Goal: Task Accomplishment & Management: Complete application form

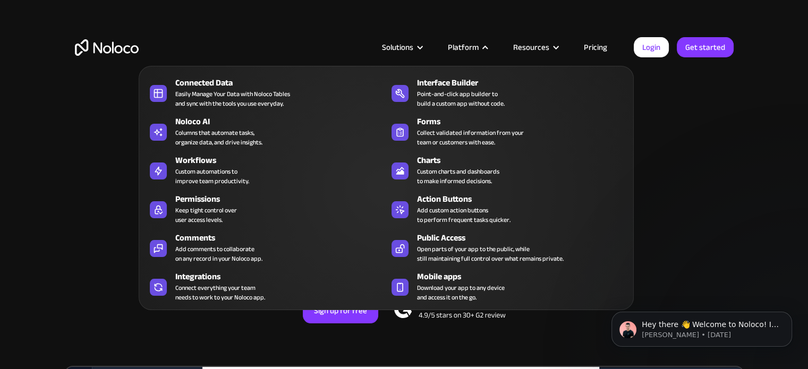
click at [465, 54] on nav "Connected Data Easily Manage Your Data with Noloco Tables and sync with the too…" at bounding box center [386, 180] width 495 height 259
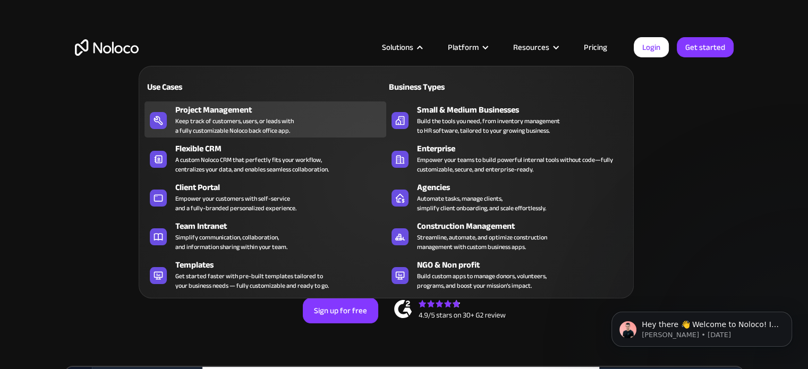
click at [256, 124] on div "Keep track of customers, users, or leads with a fully customizable Noloco back …" at bounding box center [234, 125] width 118 height 19
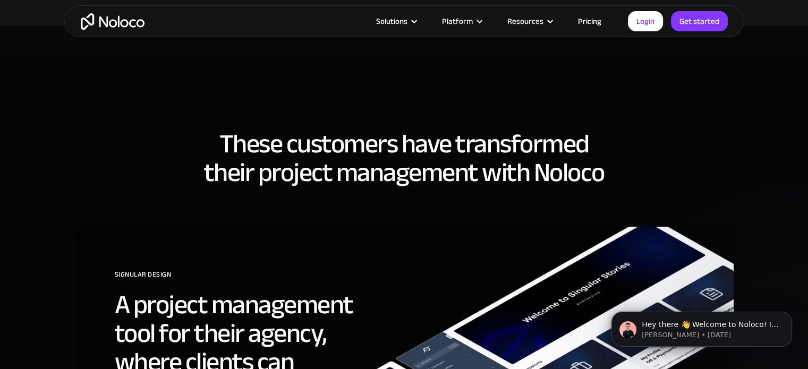
scroll to position [2965, 0]
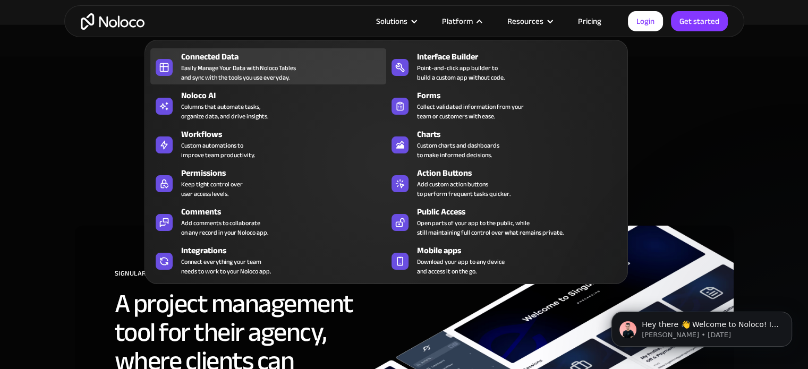
click at [341, 69] on div "Connected Data Easily Manage Your Data with Noloco Tables and sync with the too…" at bounding box center [281, 66] width 200 height 32
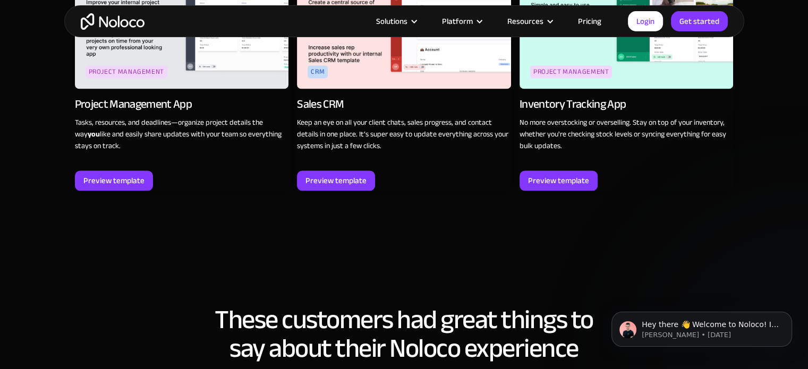
scroll to position [1552, 0]
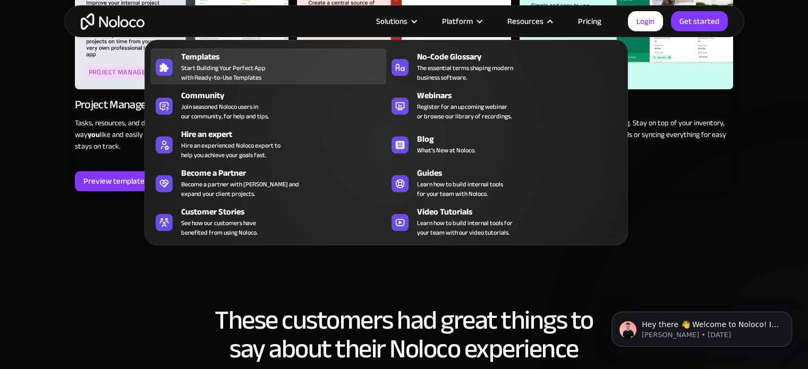
click at [220, 64] on span "Start Building Your Perfect App with Ready-to-Use Templates" at bounding box center [223, 72] width 84 height 19
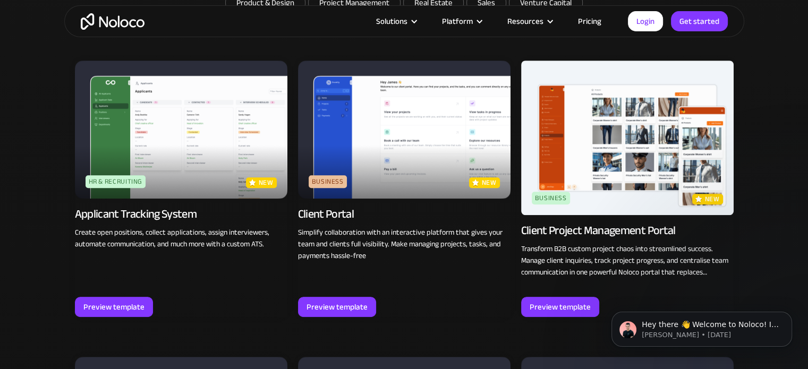
scroll to position [769, 0]
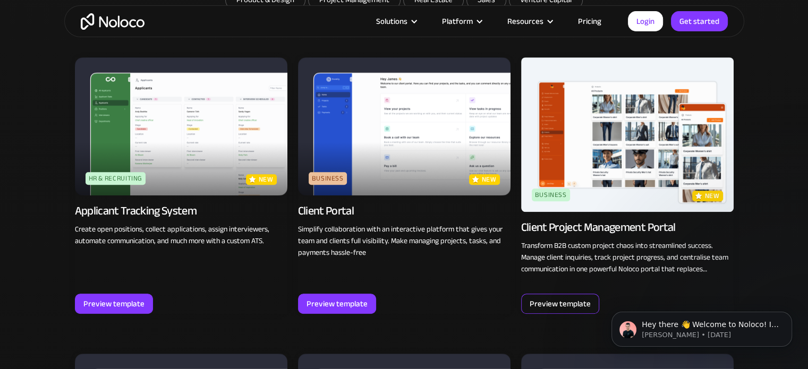
click at [561, 305] on div "Preview template" at bounding box center [559, 304] width 61 height 14
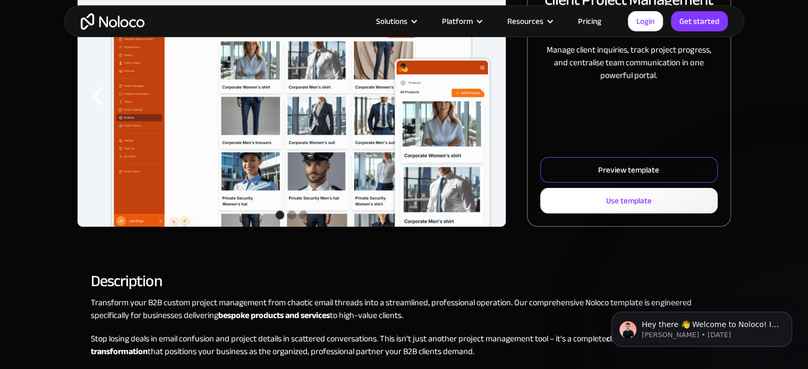
click at [597, 163] on link "Preview template" at bounding box center [628, 169] width 177 height 25
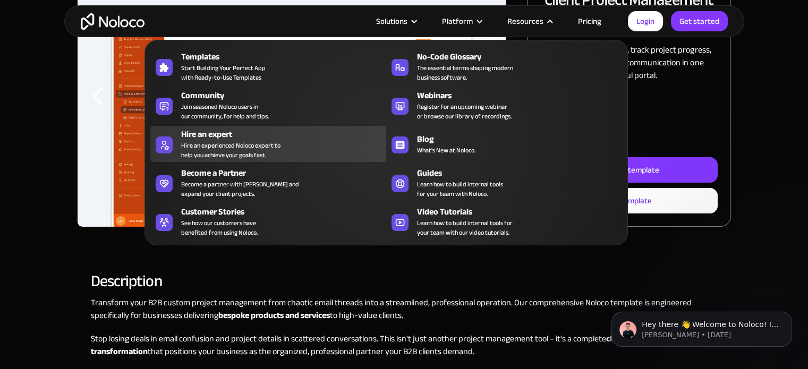
click at [256, 138] on div "Hire an expert" at bounding box center [286, 134] width 210 height 13
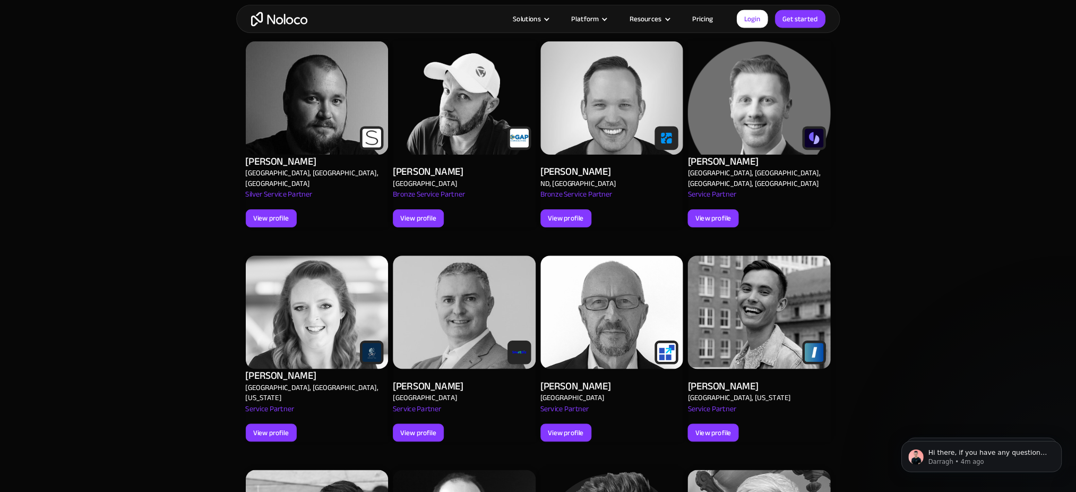
scroll to position [541, 0]
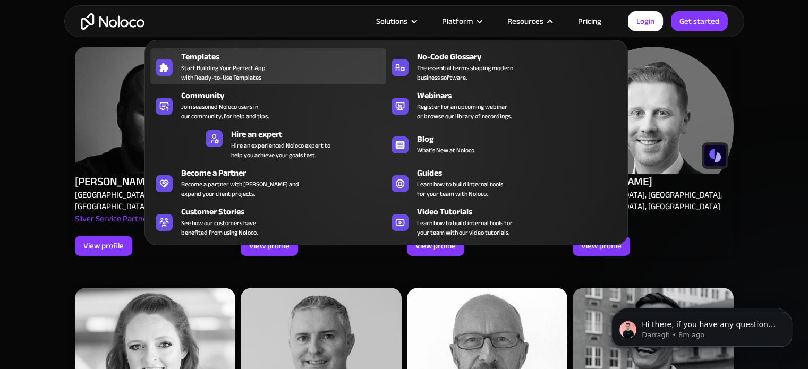
click at [280, 63] on div "Templates Start Building Your Perfect App with Ready-to-Use Templates" at bounding box center [281, 66] width 200 height 32
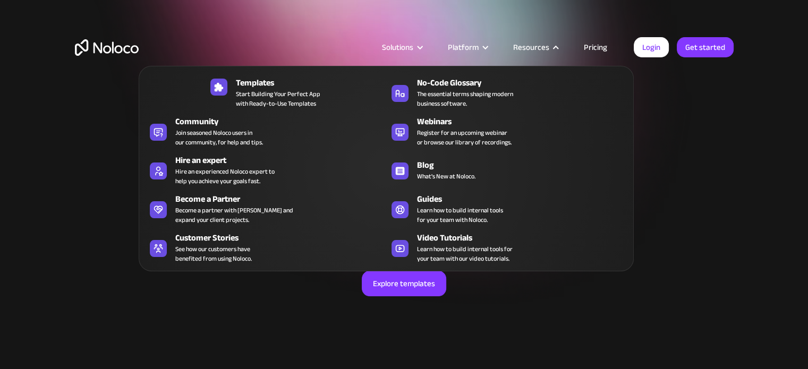
click at [541, 47] on div "Resources" at bounding box center [531, 47] width 36 height 14
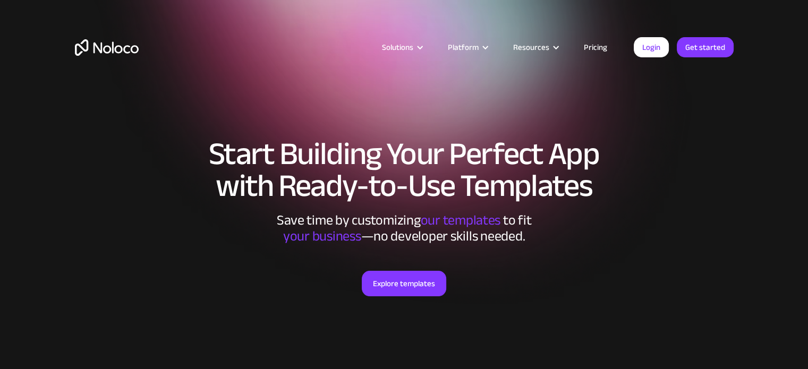
click at [541, 47] on div "Resources" at bounding box center [531, 47] width 36 height 14
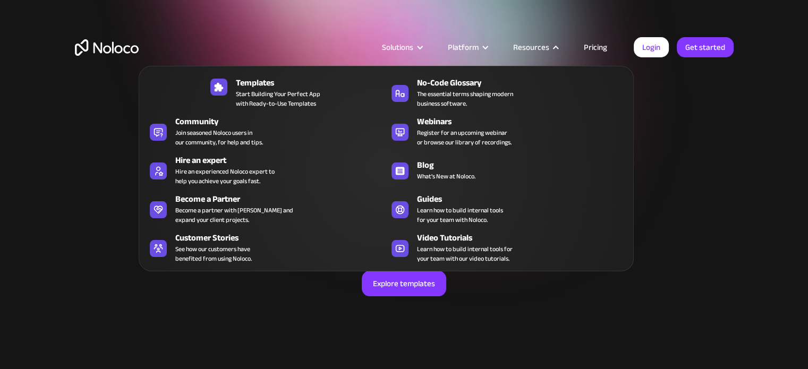
click at [541, 47] on div "Resources" at bounding box center [531, 47] width 36 height 14
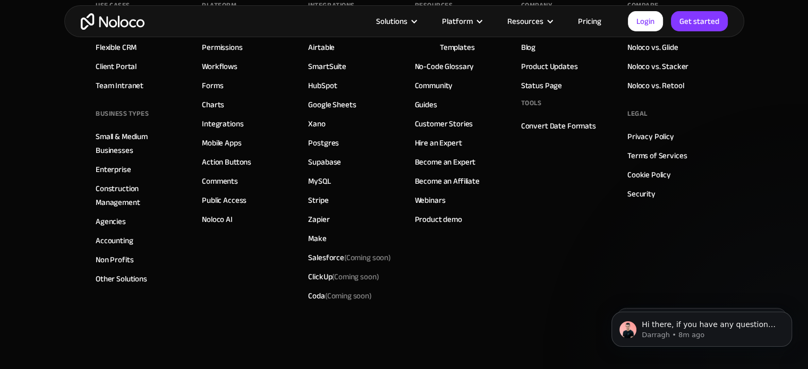
scroll to position [4084, 0]
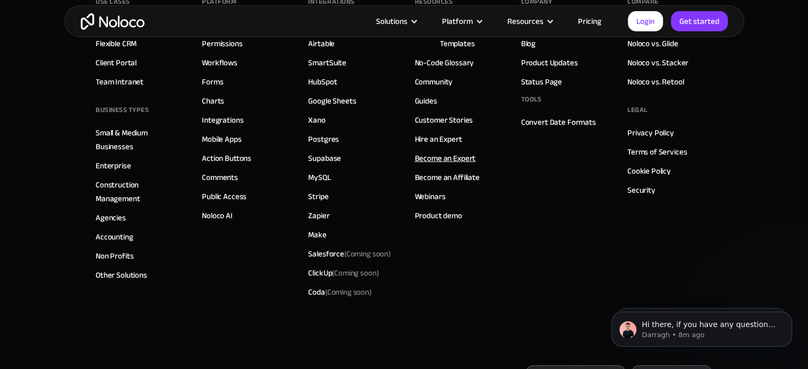
click at [445, 155] on link "Become an Expert" at bounding box center [445, 158] width 61 height 14
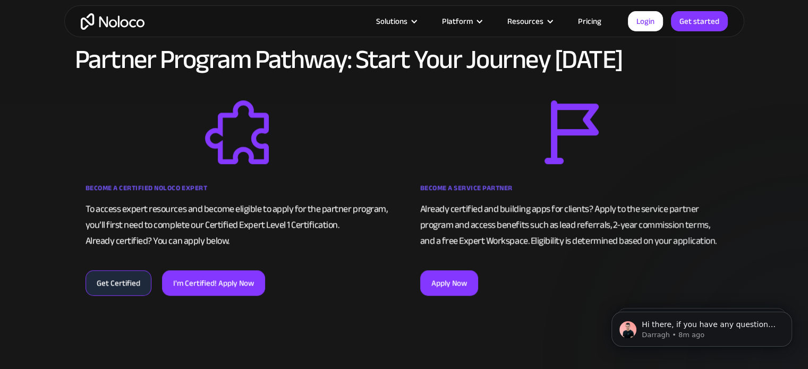
scroll to position [703, 0]
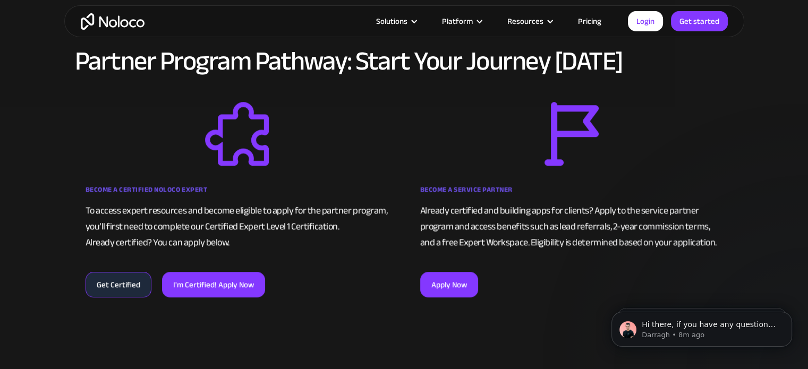
click at [200, 204] on div "To access expert resources and become eligible to apply for the partner program…" at bounding box center [236, 227] width 303 height 48
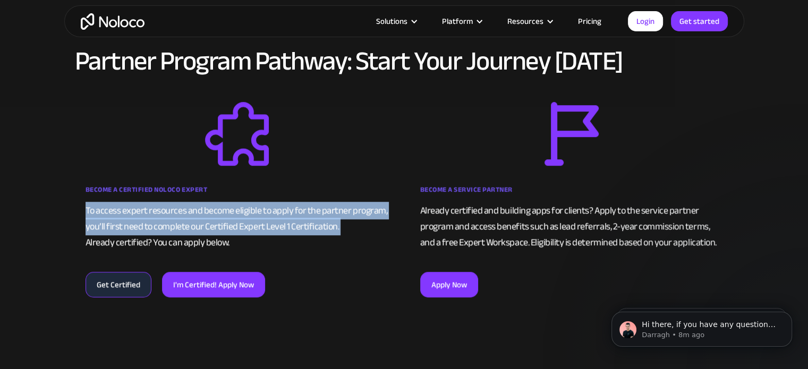
click at [200, 204] on div "To access expert resources and become eligible to apply for the partner program…" at bounding box center [236, 227] width 303 height 48
click at [184, 215] on div "To access expert resources and become eligible to apply for the partner program…" at bounding box center [236, 227] width 303 height 48
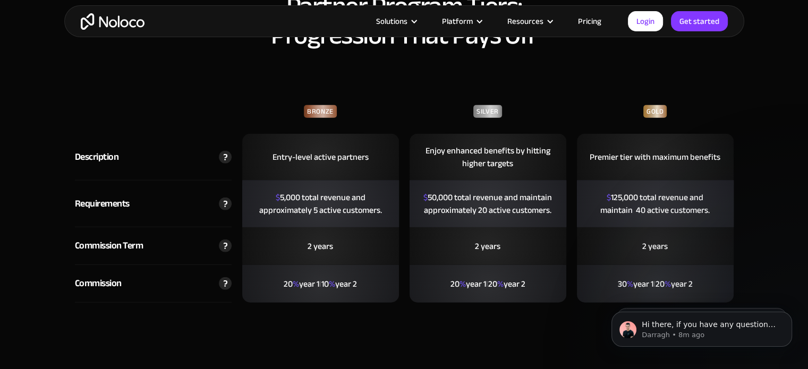
scroll to position [2564, 0]
click at [224, 201] on img at bounding box center [225, 204] width 13 height 13
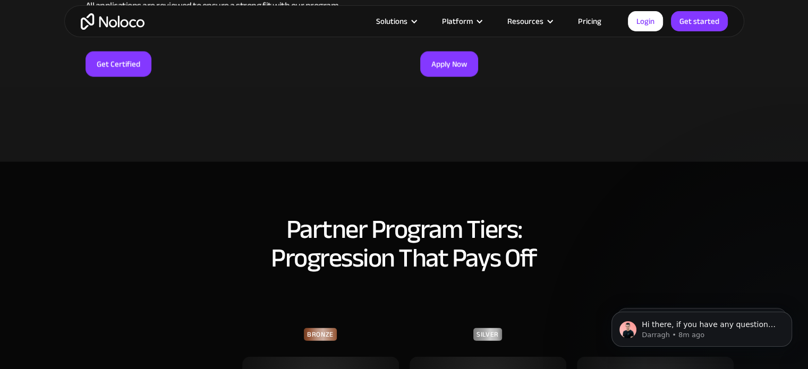
scroll to position [2341, 0]
